Goal: Find specific page/section: Find specific page/section

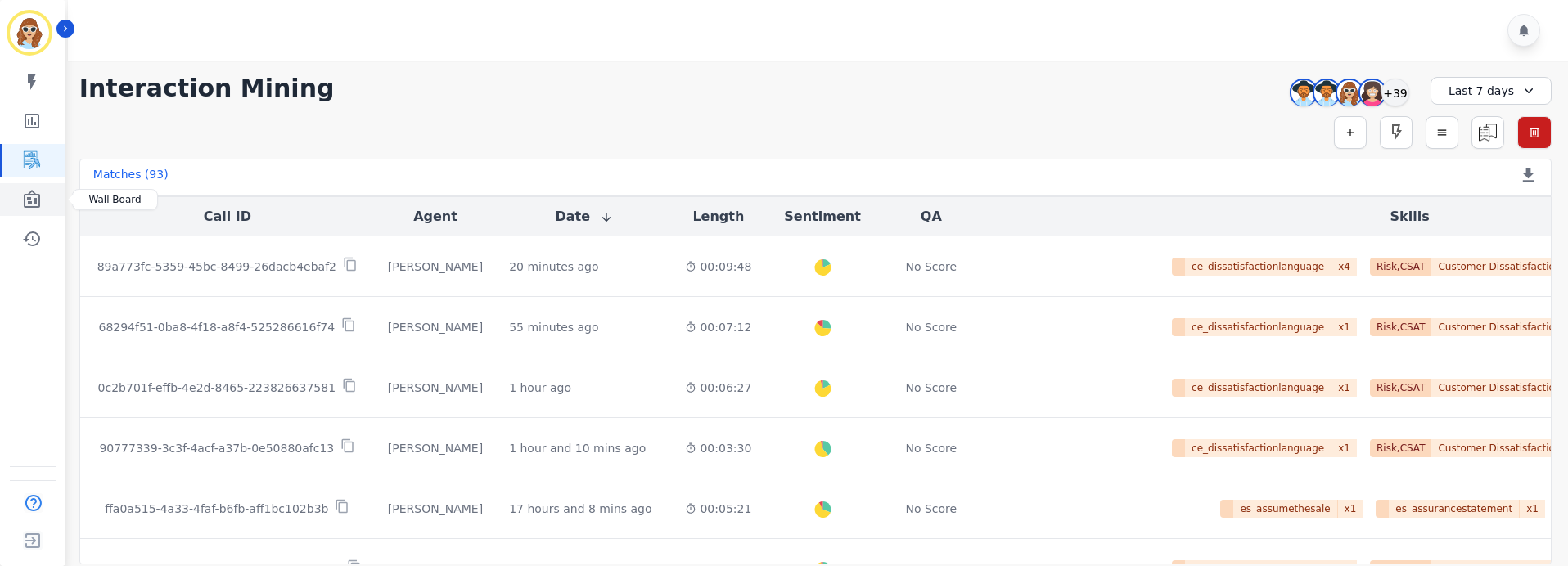
click at [34, 188] on link "Sidebar" at bounding box center [34, 200] width 63 height 33
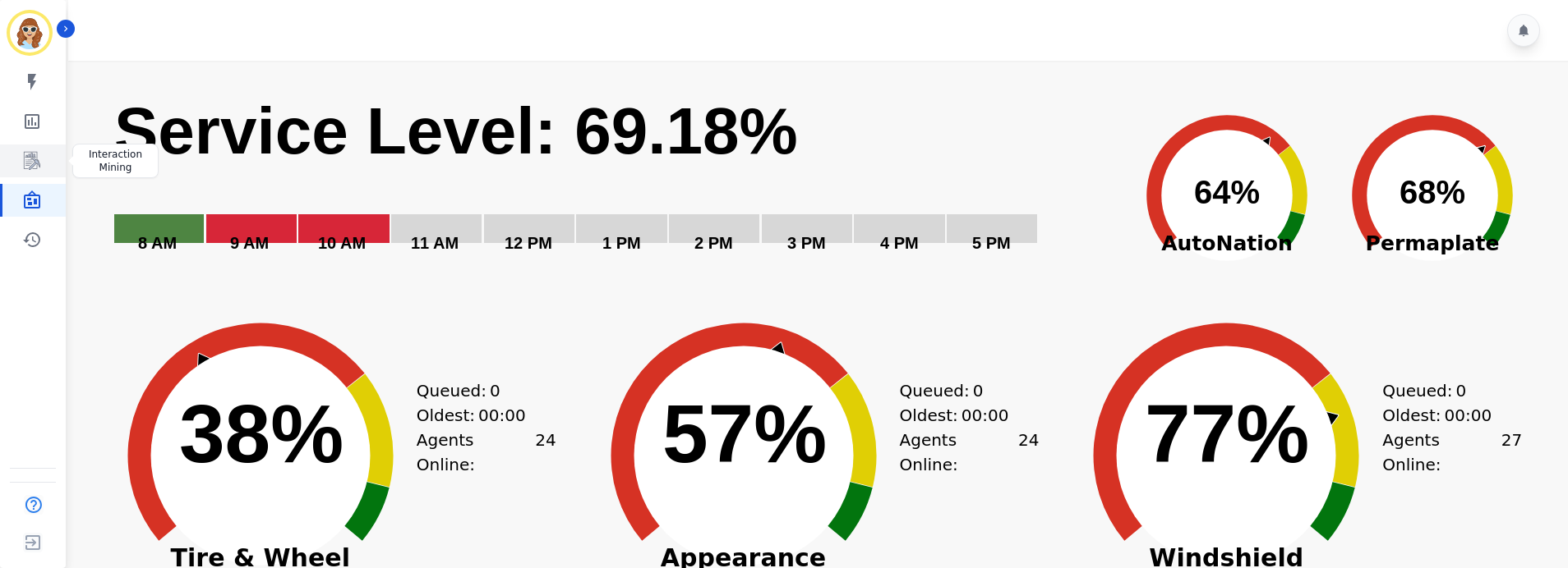
click at [43, 152] on link "Sidebar" at bounding box center [34, 161] width 63 height 33
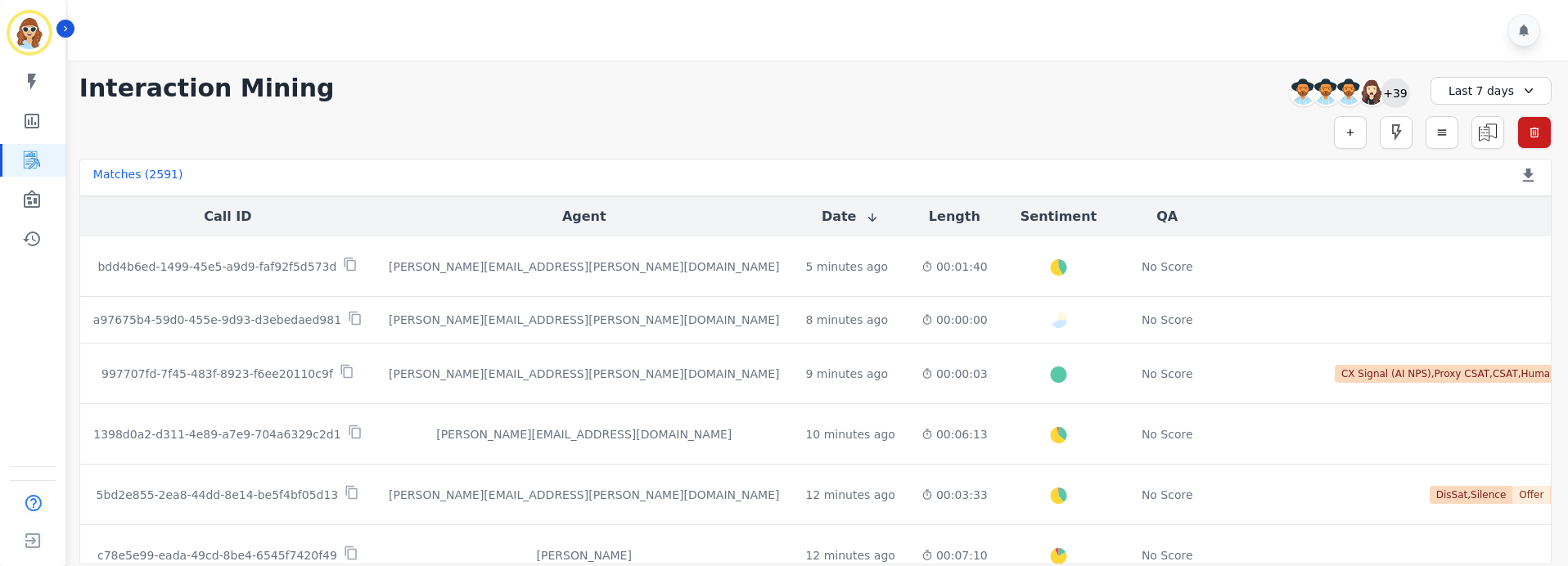
click at [1390, 97] on div "+39" at bounding box center [1395, 92] width 28 height 28
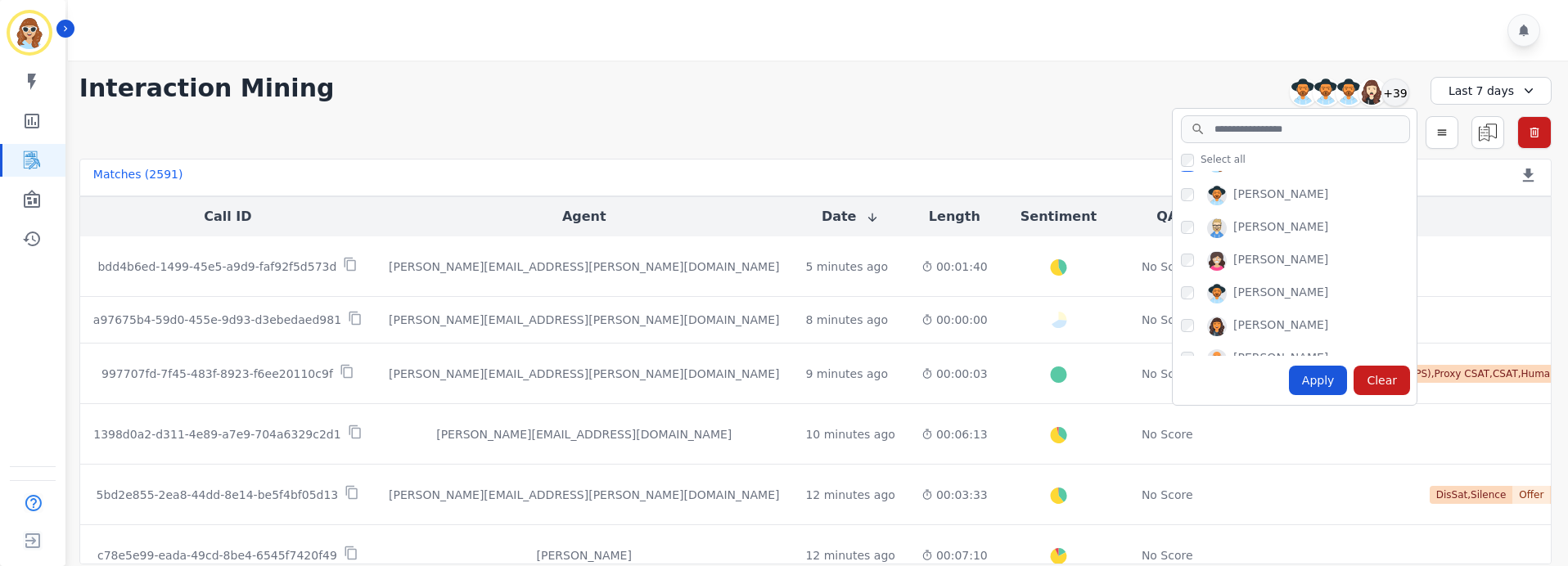
scroll to position [1091, 0]
click at [1326, 384] on div "Apply" at bounding box center [1318, 381] width 59 height 30
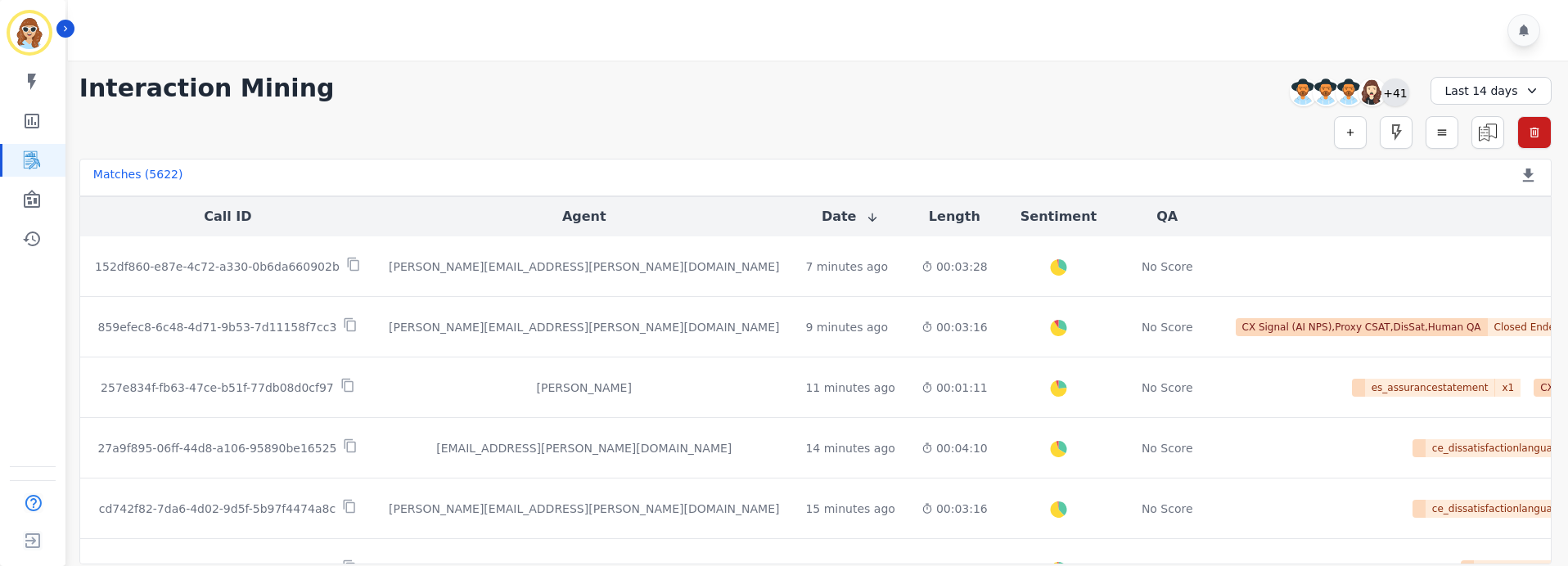
click at [1397, 97] on div "+41" at bounding box center [1395, 92] width 28 height 28
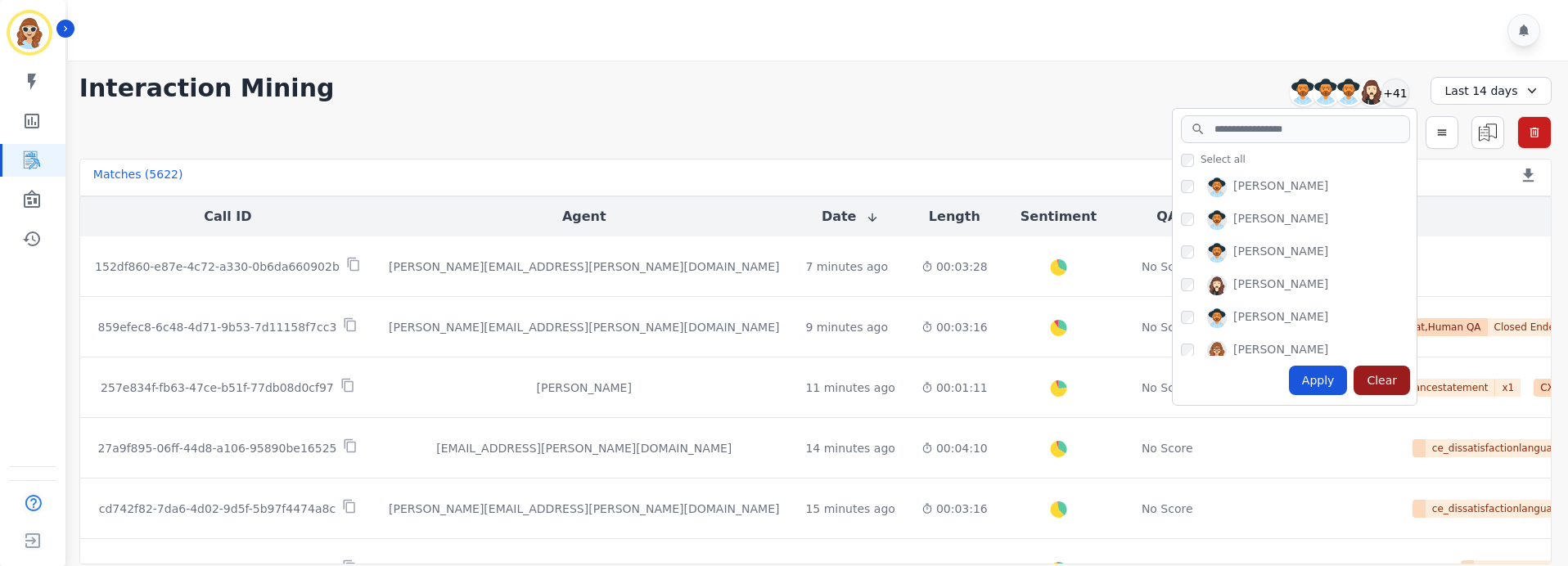
click at [1385, 381] on div "Clear" at bounding box center [1381, 381] width 57 height 30
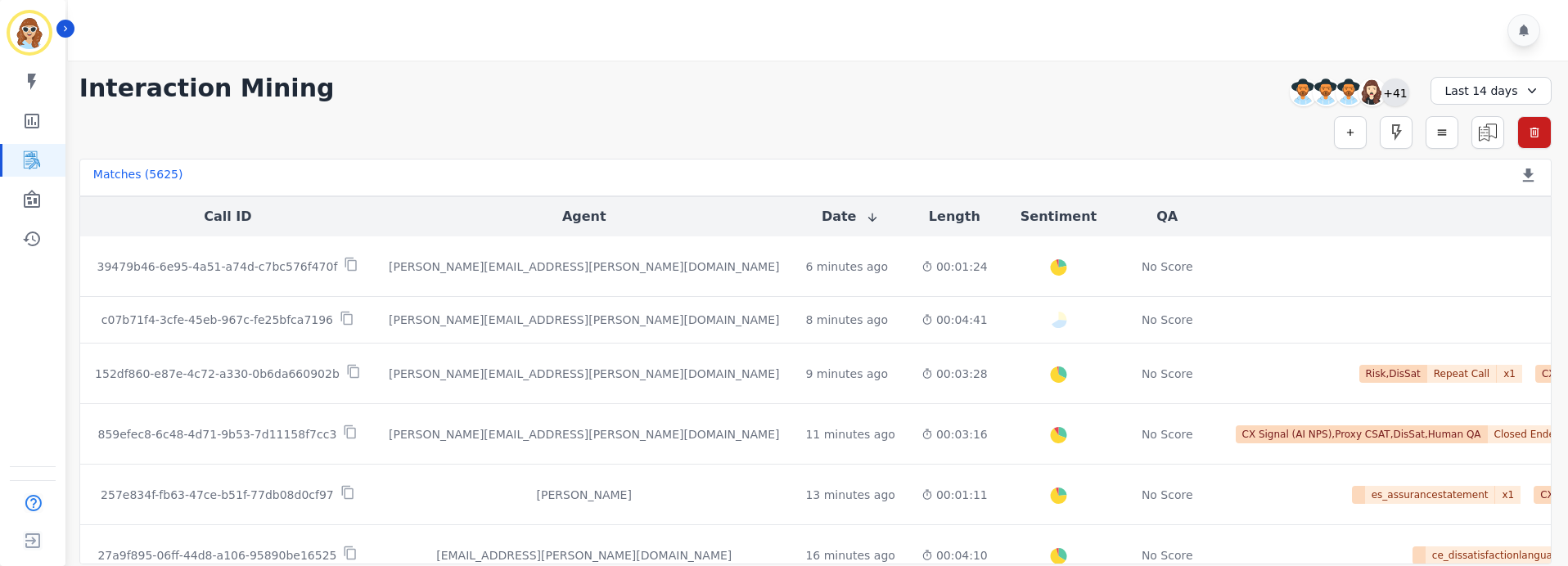
click at [1396, 93] on div "+41" at bounding box center [1395, 92] width 28 height 28
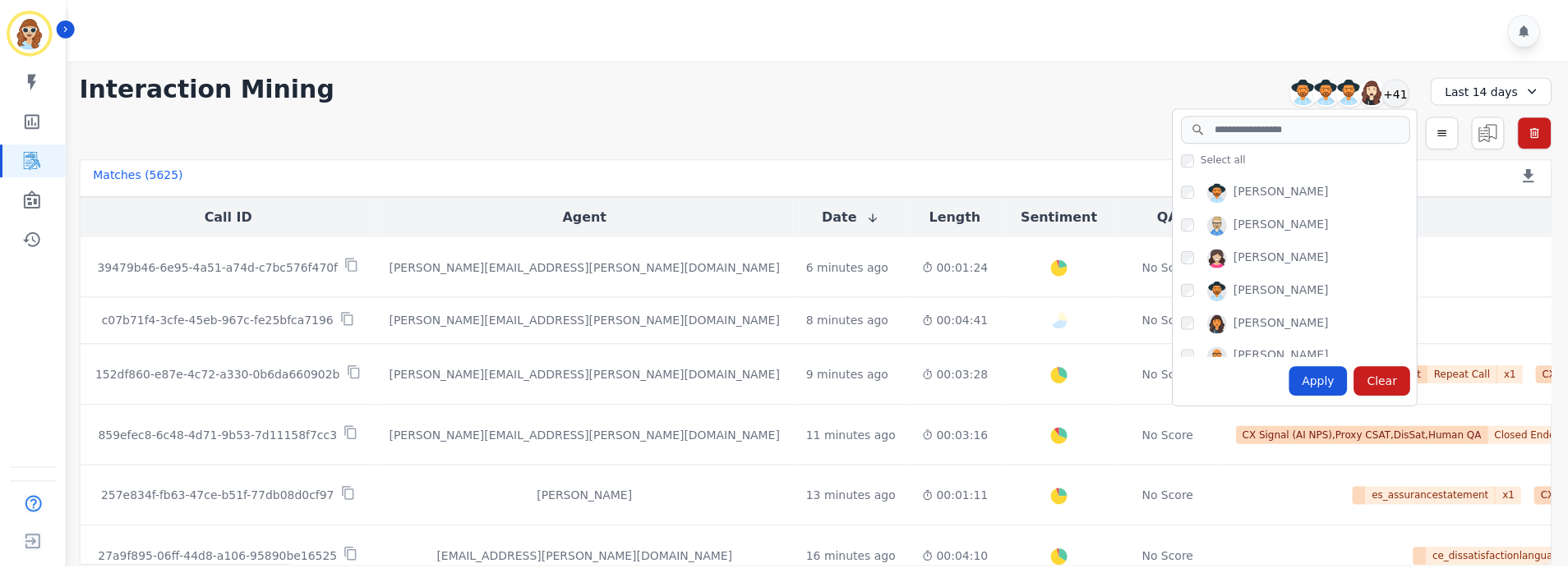
scroll to position [1074, 0]
click at [1325, 373] on div "Apply" at bounding box center [1324, 382] width 59 height 30
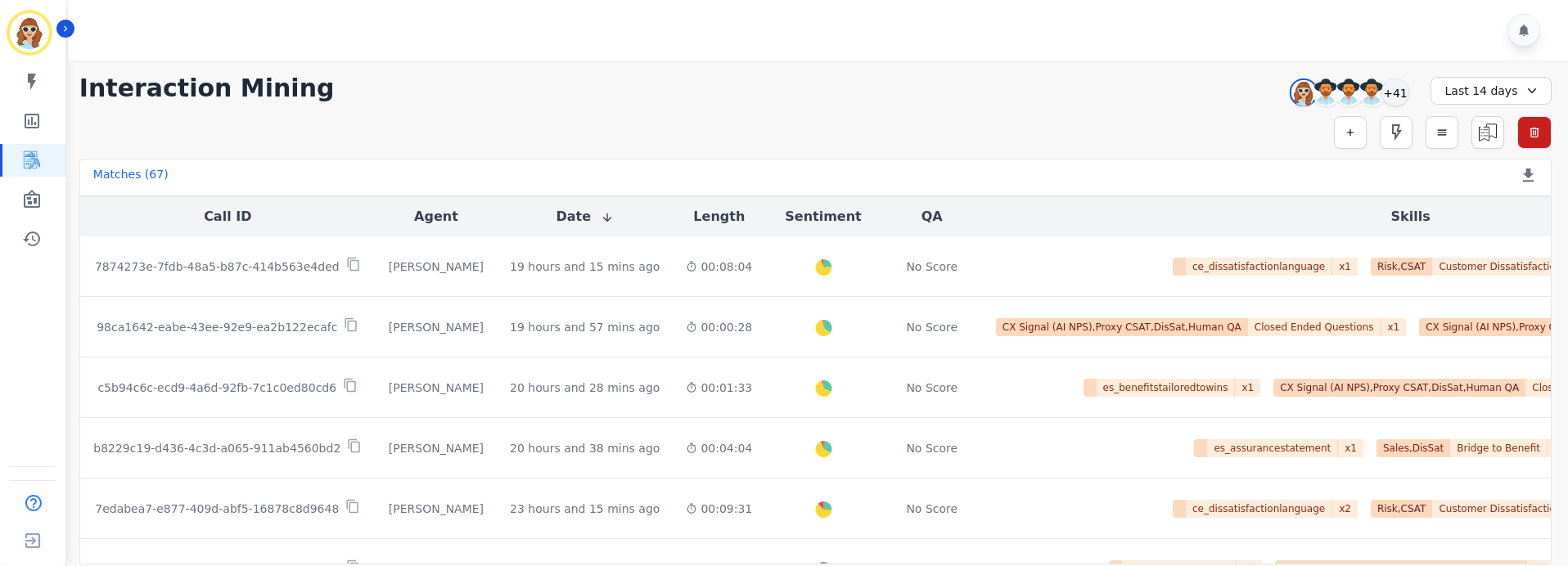
click at [1503, 96] on div "Last 14 days" at bounding box center [1491, 91] width 121 height 28
click at [1492, 125] on li "Custom" at bounding box center [1502, 128] width 82 height 17
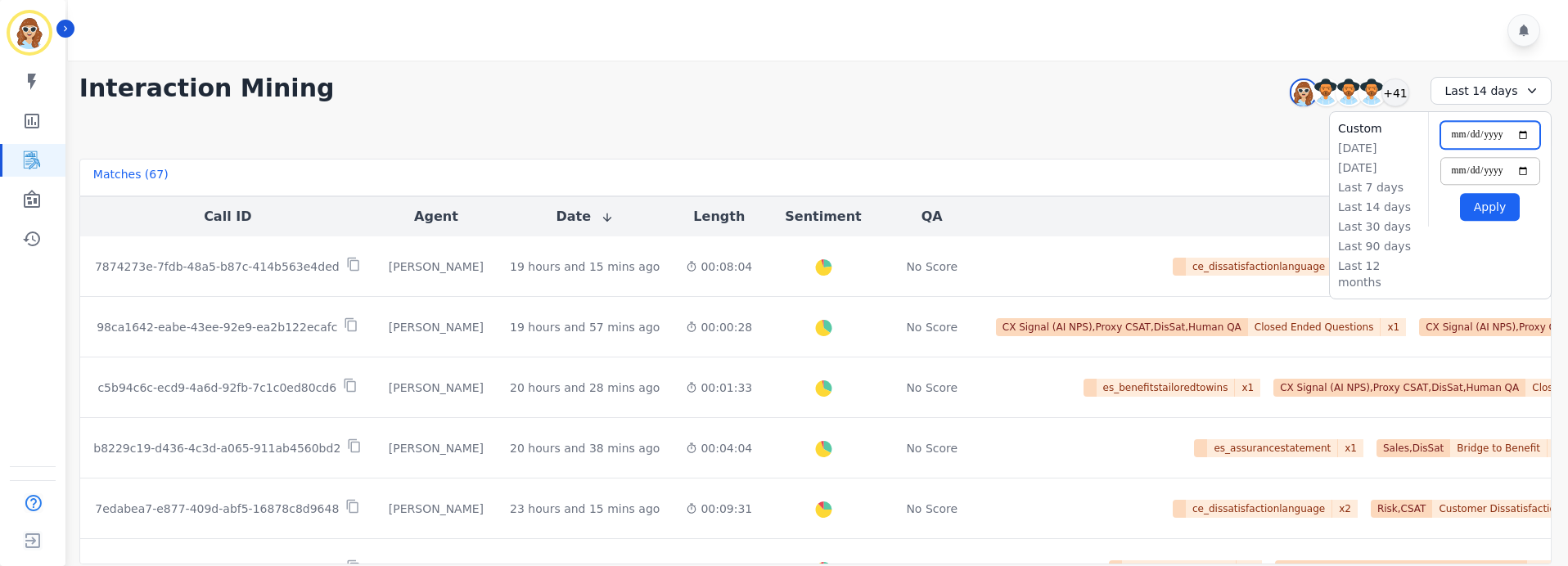
click at [1525, 138] on input "**********" at bounding box center [1490, 135] width 100 height 28
type input "**********"
click at [1520, 173] on input "**********" at bounding box center [1490, 171] width 100 height 28
type input "**********"
click at [1499, 208] on button "Apply" at bounding box center [1490, 207] width 60 height 28
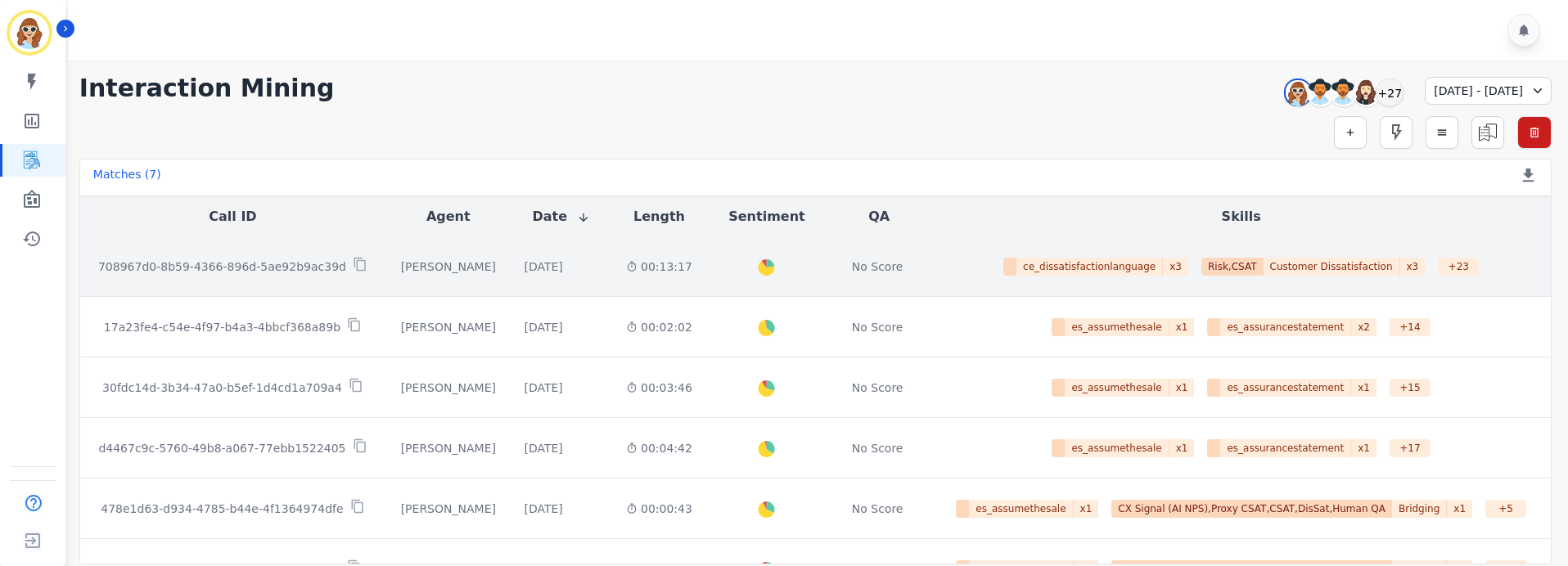
click at [257, 263] on p "708967d0-8b59-4366-896d-5ae92b9ac39d" at bounding box center [222, 266] width 248 height 17
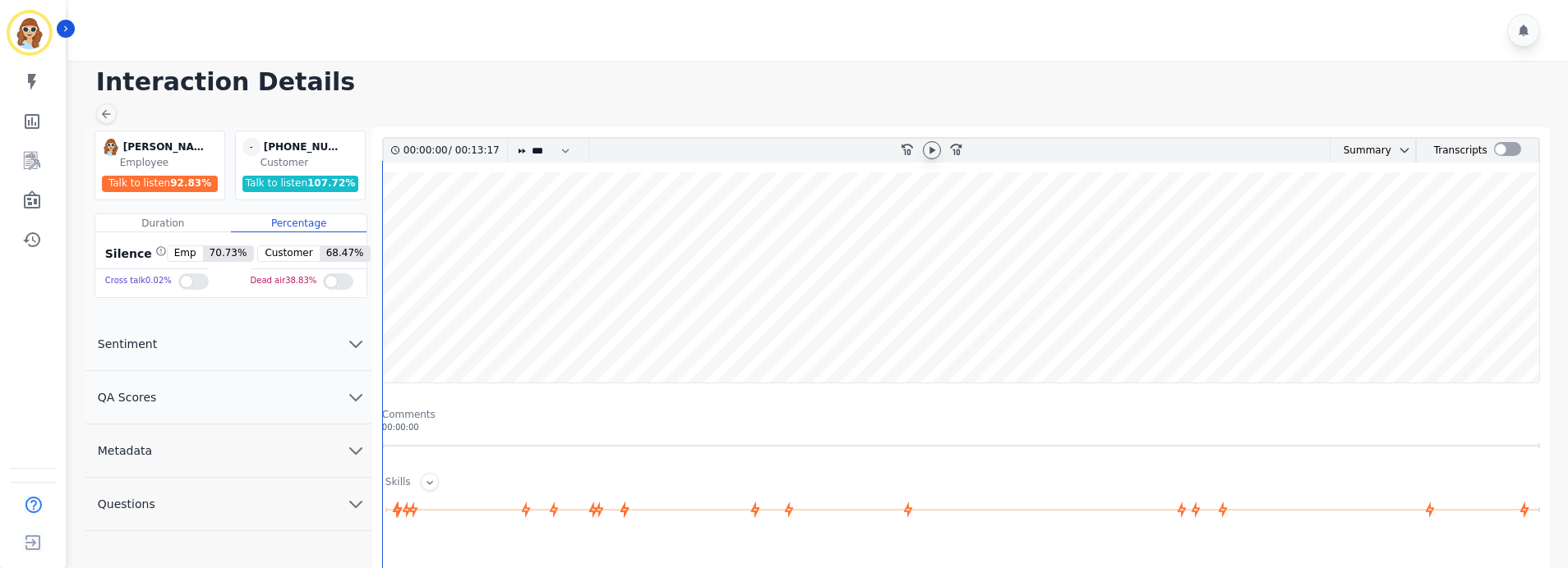
click at [927, 155] on icon at bounding box center [931, 149] width 13 height 13
click at [927, 153] on icon at bounding box center [931, 149] width 13 height 13
click at [36, 192] on icon "Sidebar" at bounding box center [31, 200] width 20 height 20
